Goal: Information Seeking & Learning: Compare options

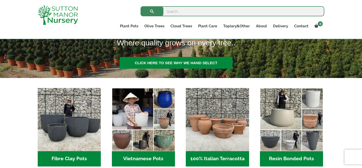
scroll to position [111, 0]
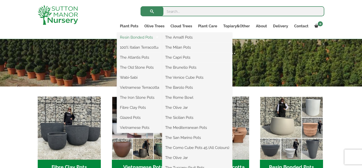
click at [152, 39] on link "Resin Bonded Pots" at bounding box center [139, 38] width 45 height 8
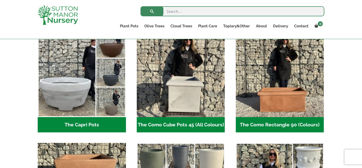
scroll to position [119, 0]
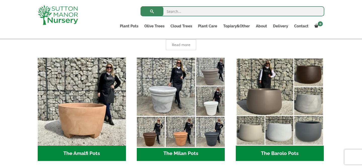
click at [159, 120] on img "Visit product category The Milan Pots" at bounding box center [180, 102] width 92 height 92
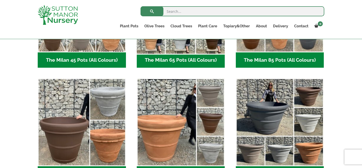
scroll to position [161, 0]
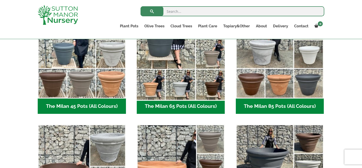
click at [205, 96] on img "Visit product category The Milan 65 Pots (All Colours)" at bounding box center [180, 54] width 92 height 92
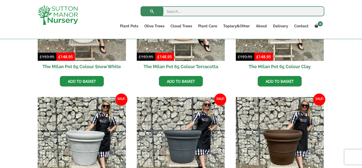
scroll to position [242, 0]
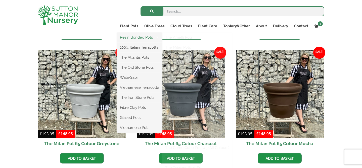
click at [129, 34] on link "Resin Bonded Pots" at bounding box center [139, 38] width 45 height 8
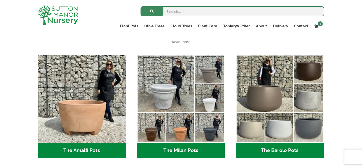
scroll to position [67, 0]
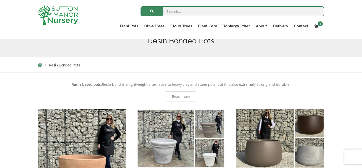
click at [274, 136] on img "Visit product category The Barolo Pots" at bounding box center [279, 153] width 92 height 92
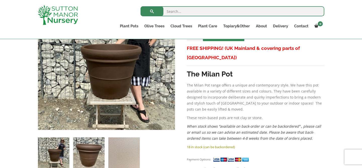
scroll to position [123, 0]
click at [88, 156] on img at bounding box center [88, 152] width 31 height 31
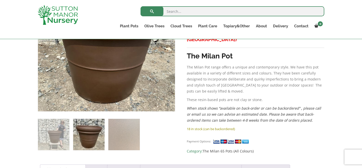
scroll to position [146, 0]
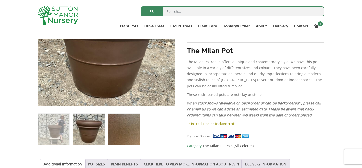
click at [119, 132] on img at bounding box center [123, 129] width 31 height 31
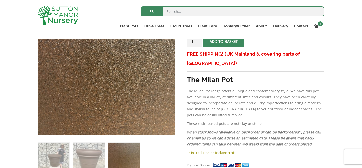
scroll to position [118, 0]
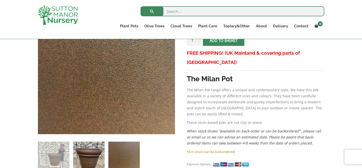
click at [88, 152] on img at bounding box center [88, 157] width 31 height 31
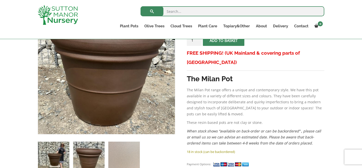
scroll to position [97, 0]
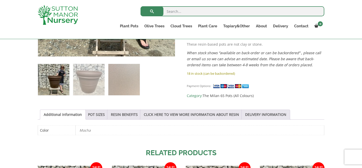
scroll to position [201, 0]
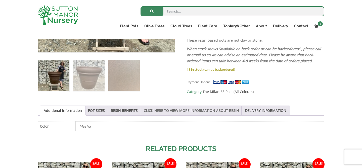
click at [166, 115] on link "CLICK HERE TO VIEW MORE INFORMATION ABOUT RESIN" at bounding box center [191, 111] width 95 height 10
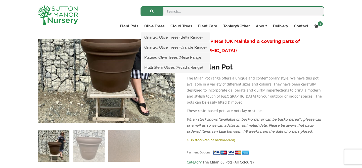
scroll to position [131, 0]
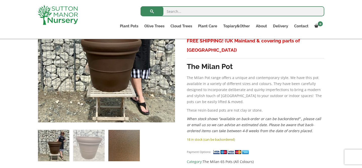
click at [123, 150] on img at bounding box center [123, 145] width 31 height 31
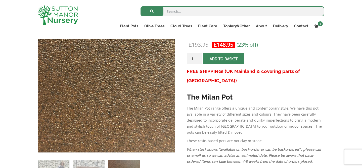
scroll to position [100, 0]
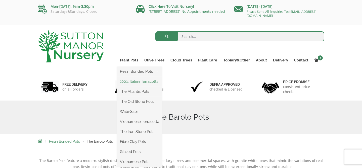
click at [135, 82] on link "100% Italian Terracotta" at bounding box center [139, 82] width 45 height 8
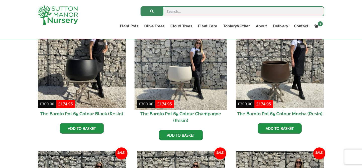
scroll to position [154, 0]
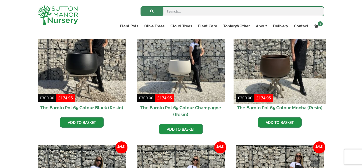
click at [275, 69] on img at bounding box center [279, 58] width 92 height 92
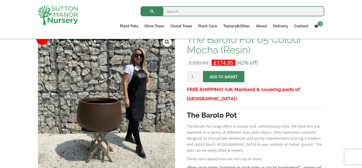
scroll to position [81, 0]
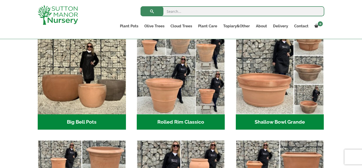
scroll to position [150, 0]
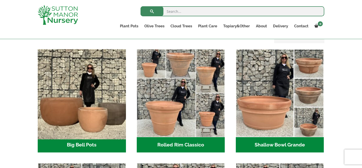
click at [87, 112] on img "Visit product category Big Bell Pots" at bounding box center [81, 93] width 92 height 92
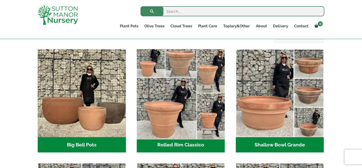
click at [185, 97] on img "Visit product category Rolled Rim Classico" at bounding box center [180, 93] width 92 height 92
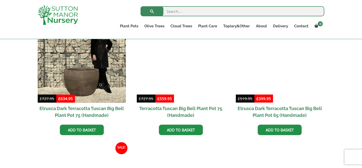
scroll to position [395, 0]
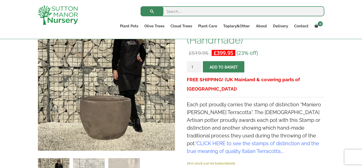
scroll to position [103, 0]
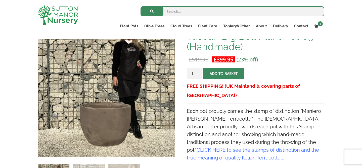
scroll to position [97, 0]
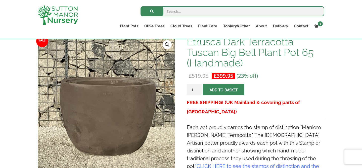
scroll to position [80, 0]
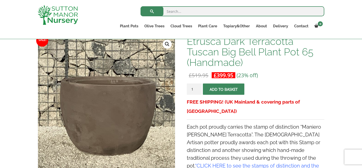
click at [285, 73] on p "£ 519.95 Original price was: £519.95. £ 399.95 Current price is: £399.95. (23% …" at bounding box center [255, 75] width 137 height 6
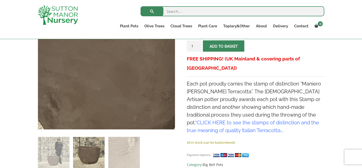
scroll to position [125, 0]
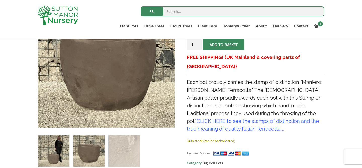
click at [58, 143] on img at bounding box center [53, 151] width 31 height 31
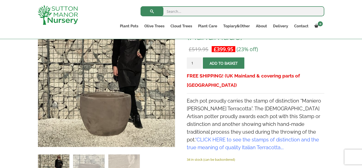
scroll to position [109, 0]
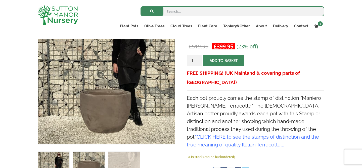
click at [98, 155] on img at bounding box center [88, 167] width 31 height 31
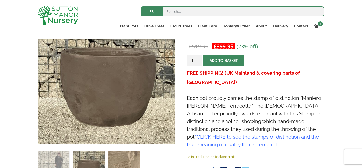
click at [120, 158] on img at bounding box center [123, 166] width 31 height 31
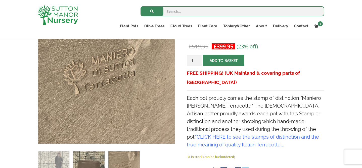
click at [87, 156] on img at bounding box center [88, 166] width 31 height 31
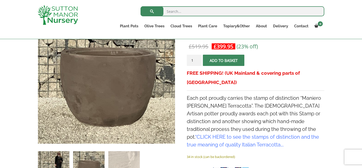
click at [62, 159] on img at bounding box center [53, 166] width 31 height 31
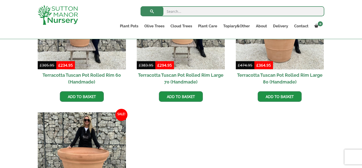
scroll to position [479, 0]
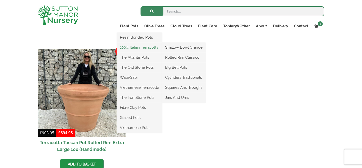
click at [135, 49] on link "100% Italian Terracotta" at bounding box center [139, 48] width 45 height 8
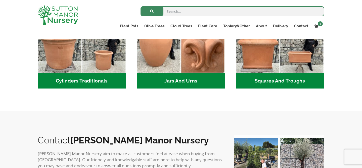
scroll to position [322, 0]
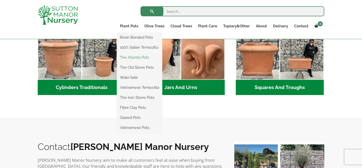
click at [138, 54] on link "The Atlantis Pots" at bounding box center [139, 58] width 45 height 8
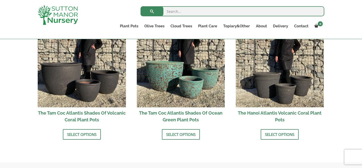
scroll to position [451, 0]
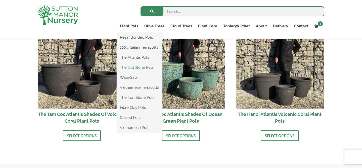
click at [142, 66] on link "The Old Stone Pots" at bounding box center [139, 68] width 45 height 8
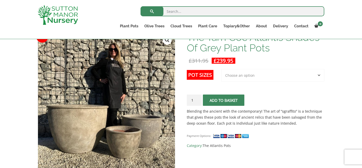
scroll to position [83, 0]
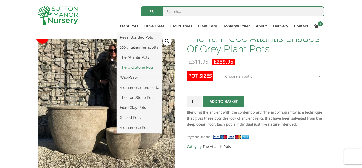
click at [134, 66] on link "The Old Stone Pots" at bounding box center [139, 68] width 45 height 8
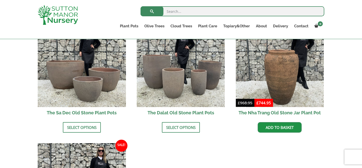
scroll to position [360, 0]
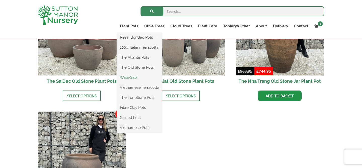
click at [136, 76] on link "Wabi-Sabi" at bounding box center [139, 78] width 45 height 8
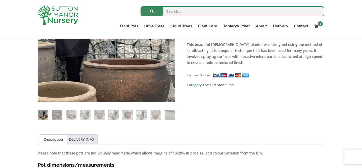
scroll to position [165, 0]
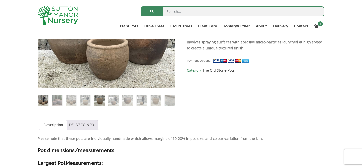
click at [99, 99] on img at bounding box center [99, 100] width 10 height 10
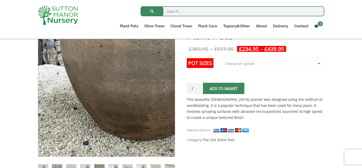
scroll to position [127, 0]
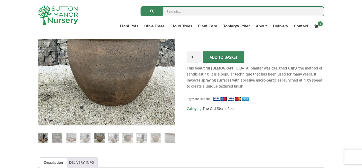
click at [47, 139] on img at bounding box center [43, 138] width 10 height 10
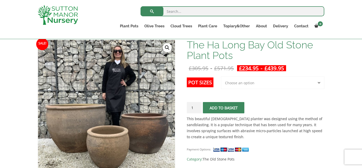
scroll to position [76, 0]
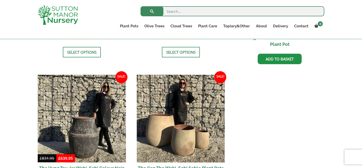
scroll to position [663, 0]
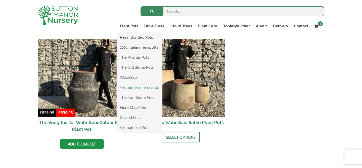
click at [139, 88] on link "Vietnamese Terracotta" at bounding box center [139, 88] width 45 height 8
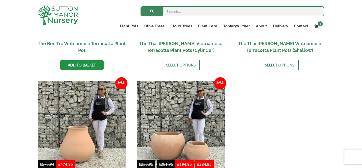
scroll to position [255, 0]
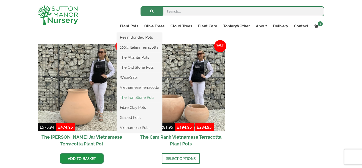
click at [134, 97] on link "The Iron Stone Pots" at bounding box center [139, 98] width 45 height 8
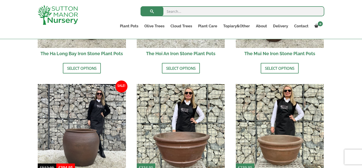
scroll to position [249, 0]
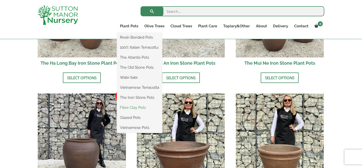
click at [136, 111] on link "Fibre Clay Pots" at bounding box center [139, 108] width 45 height 8
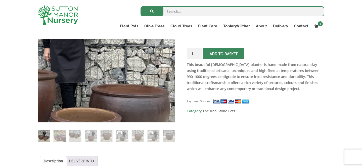
scroll to position [164, 0]
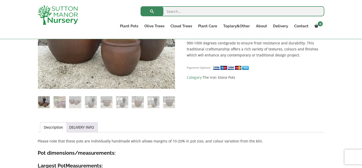
click at [47, 102] on img at bounding box center [44, 102] width 12 height 12
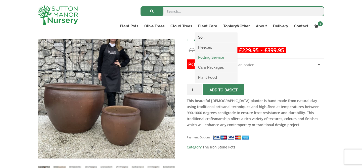
scroll to position [93, 0]
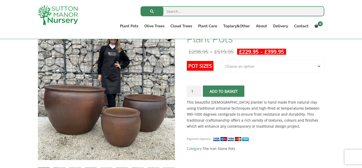
click at [274, 68] on select "Choose an option 3rd to Largest Pot In The Picture 2nd to Largest Pot In The Pi…" at bounding box center [272, 66] width 103 height 13
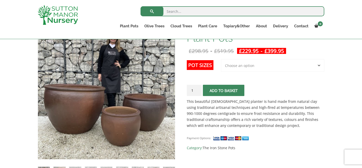
scroll to position [96, 0]
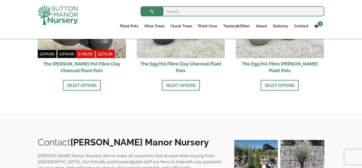
scroll to position [230, 0]
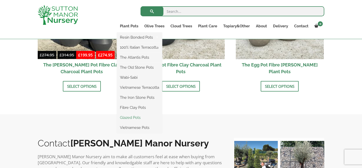
click at [135, 118] on link "Glazed Pots" at bounding box center [139, 118] width 45 height 8
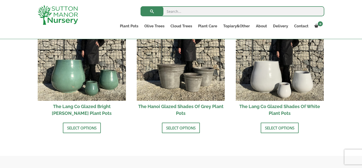
scroll to position [549, 0]
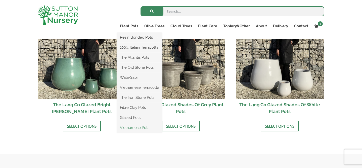
click at [130, 128] on link "Vietnamese Pots" at bounding box center [139, 128] width 45 height 8
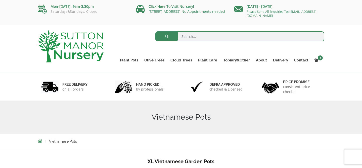
scroll to position [87, 0]
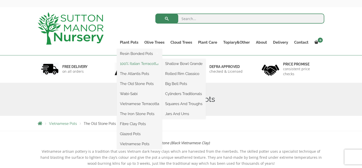
scroll to position [19, 0]
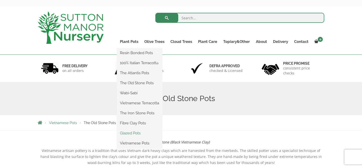
click at [131, 132] on link "Glazed Pots" at bounding box center [139, 134] width 45 height 8
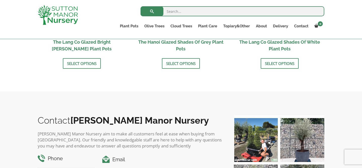
scroll to position [581, 0]
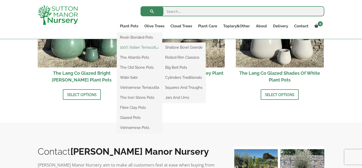
click at [134, 47] on link "100% Italian Terracotta" at bounding box center [139, 48] width 45 height 8
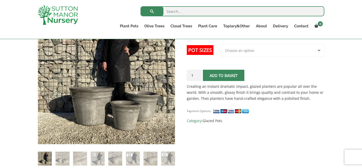
scroll to position [105, 0]
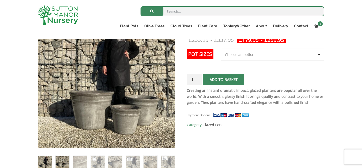
click at [63, 162] on img at bounding box center [63, 163] width 14 height 14
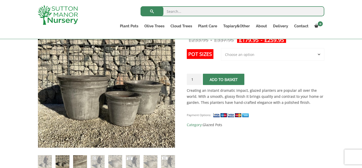
click at [77, 163] on img at bounding box center [80, 163] width 14 height 14
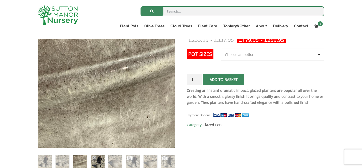
click at [95, 162] on img at bounding box center [98, 163] width 14 height 14
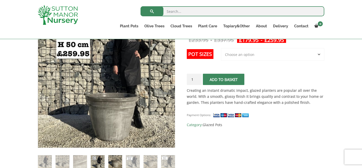
click at [116, 162] on img at bounding box center [115, 163] width 14 height 14
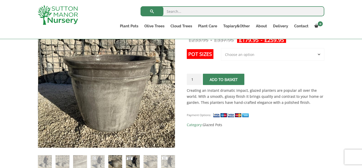
click at [134, 160] on img at bounding box center [133, 163] width 14 height 14
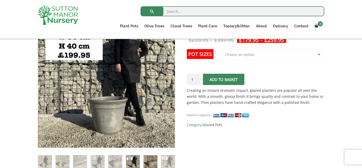
click at [147, 161] on img at bounding box center [150, 163] width 14 height 14
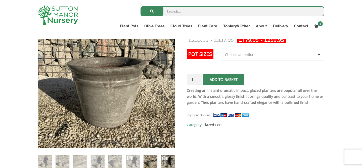
click at [166, 159] on img at bounding box center [168, 163] width 14 height 14
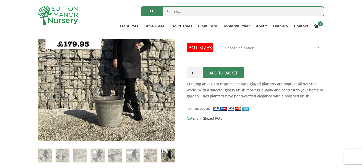
scroll to position [113, 0]
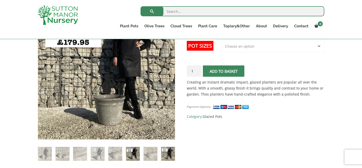
click at [133, 154] on img at bounding box center [133, 154] width 14 height 14
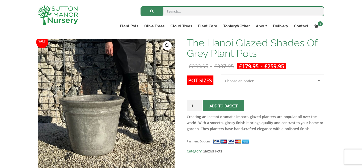
scroll to position [82, 0]
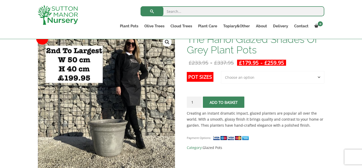
click at [237, 78] on select "Choose an option 3rd to Largest Pot In The Picture 2nd to Largest Pot In The Pi…" at bounding box center [272, 77] width 103 height 13
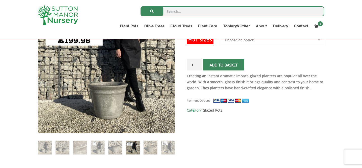
scroll to position [120, 0]
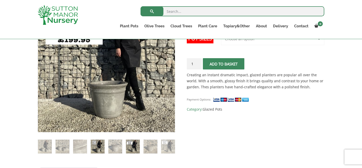
click at [97, 148] on img at bounding box center [98, 147] width 14 height 14
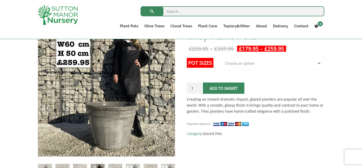
scroll to position [97, 0]
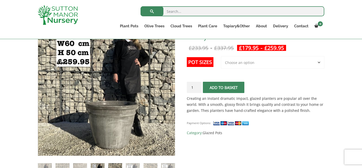
click at [111, 165] on img at bounding box center [115, 171] width 14 height 14
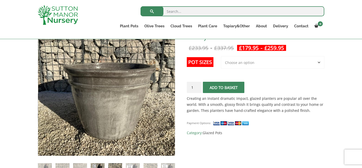
click at [103, 165] on img at bounding box center [98, 171] width 14 height 14
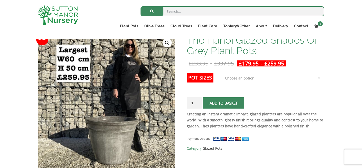
scroll to position [83, 0]
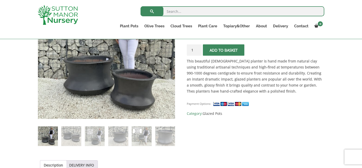
scroll to position [135, 0]
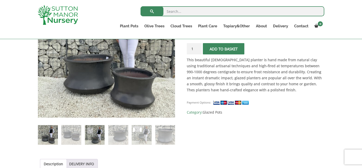
click at [89, 134] on img at bounding box center [95, 135] width 20 height 20
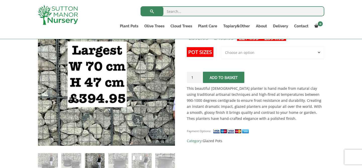
scroll to position [108, 0]
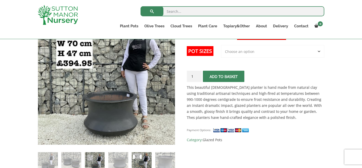
click at [138, 158] on img at bounding box center [142, 162] width 20 height 20
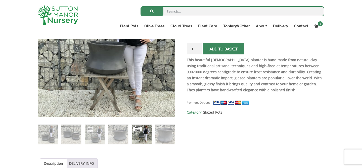
scroll to position [136, 0]
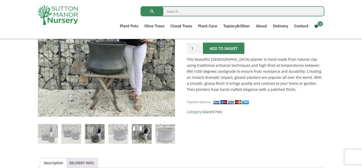
click at [99, 135] on img at bounding box center [95, 134] width 20 height 20
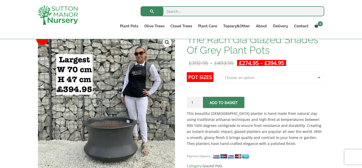
scroll to position [80, 0]
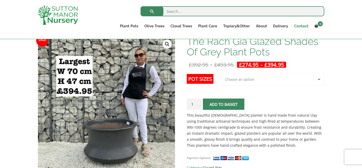
click at [303, 25] on link "Contact" at bounding box center [301, 26] width 20 height 7
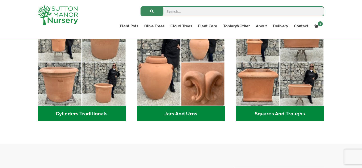
scroll to position [268, 0]
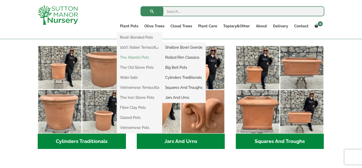
click at [130, 57] on link "The Atlantis Pots" at bounding box center [139, 58] width 45 height 8
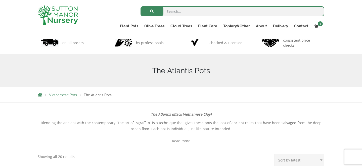
scroll to position [25, 0]
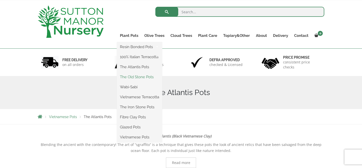
click at [131, 75] on link "The Old Stone Pots" at bounding box center [139, 77] width 45 height 8
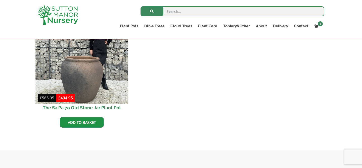
scroll to position [424, 0]
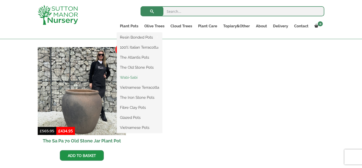
click at [125, 76] on link "Wabi-Sabi" at bounding box center [139, 78] width 45 height 8
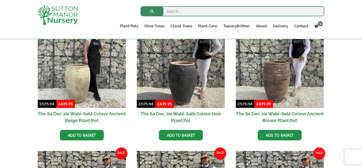
scroll to position [109, 0]
